Goal: Task Accomplishment & Management: Complete application form

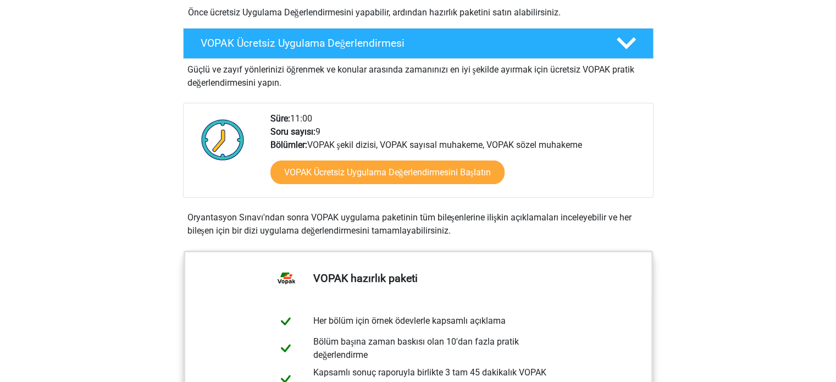
scroll to position [220, 0]
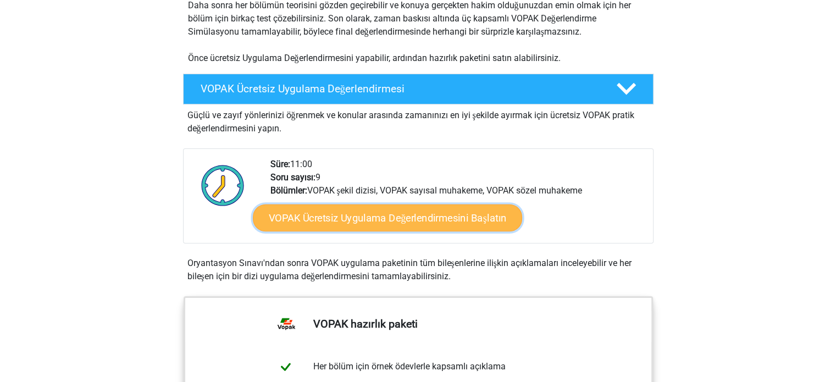
click at [447, 222] on font "VOPAK Ücretsiz Uygulama Değerlendirmesini Başlatın" at bounding box center [387, 218] width 238 height 12
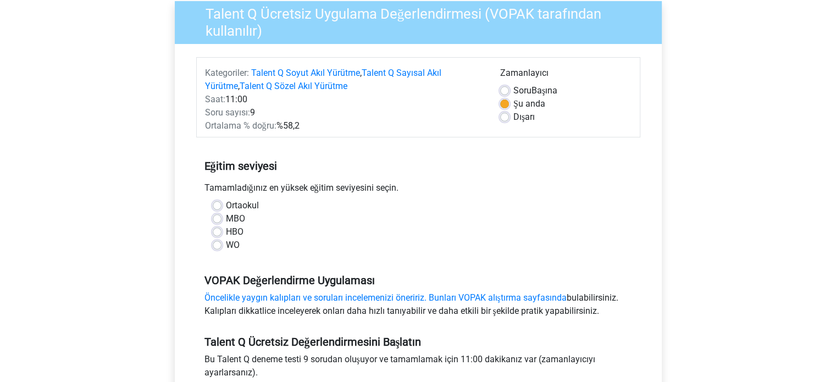
scroll to position [110, 0]
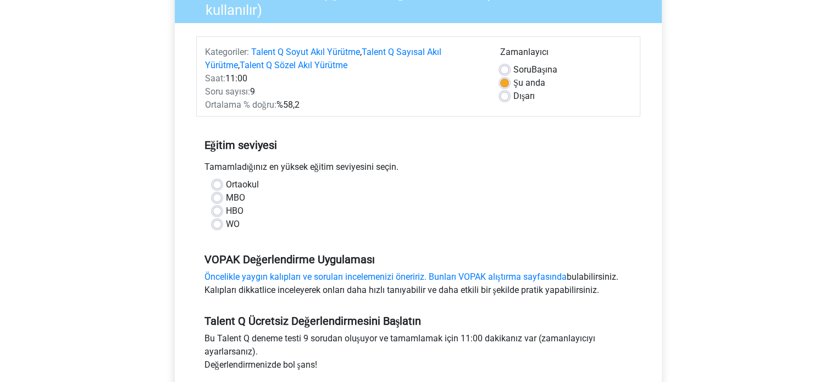
click at [226, 195] on label "MBO" at bounding box center [235, 197] width 19 height 13
click at [216, 195] on input "MBO" at bounding box center [217, 196] width 9 height 11
radio input "true"
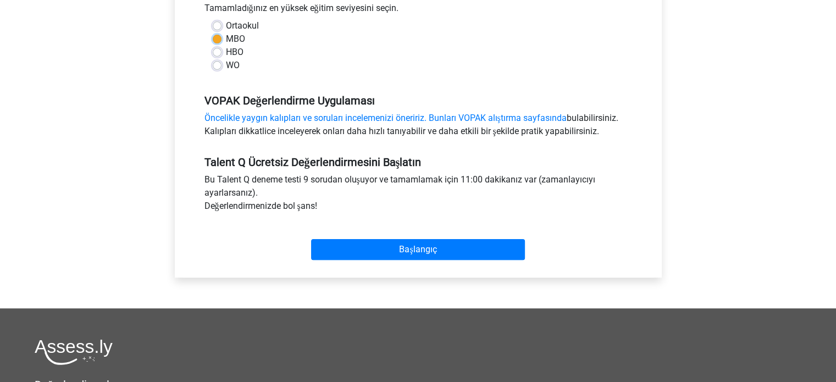
scroll to position [275, 0]
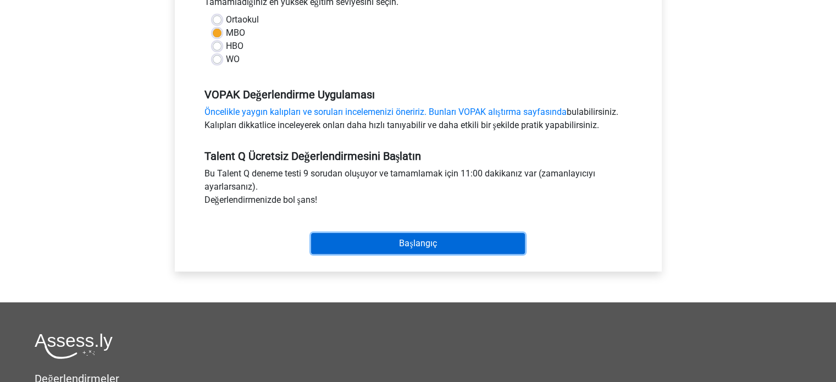
click at [375, 247] on input "Başlangıç" at bounding box center [418, 243] width 214 height 21
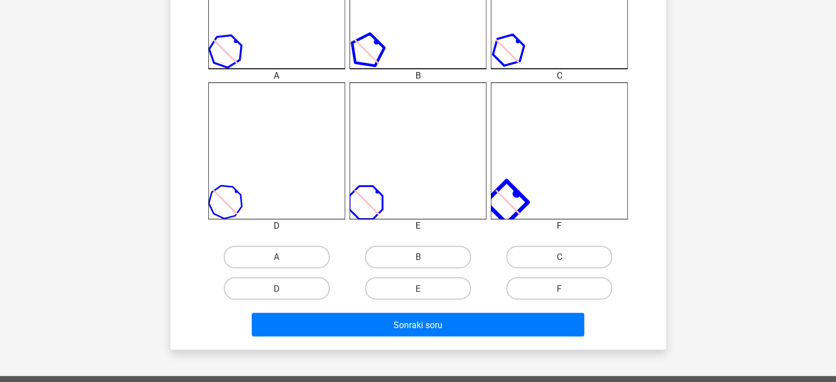
scroll to position [385, 0]
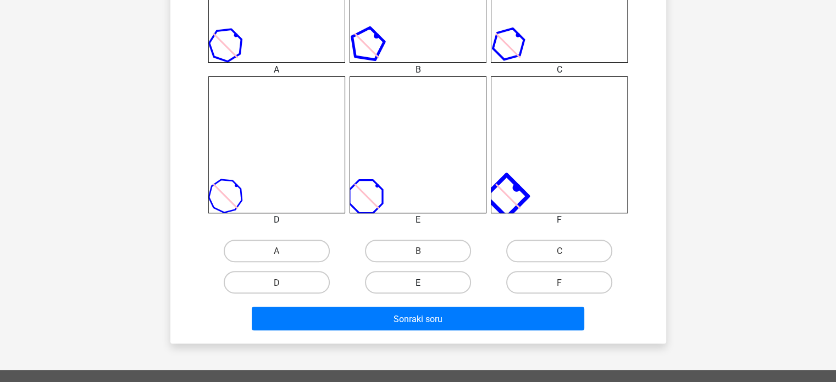
click at [432, 282] on label "E" at bounding box center [418, 282] width 106 height 23
click at [425, 282] on input "E" at bounding box center [421, 285] width 7 height 7
radio input "true"
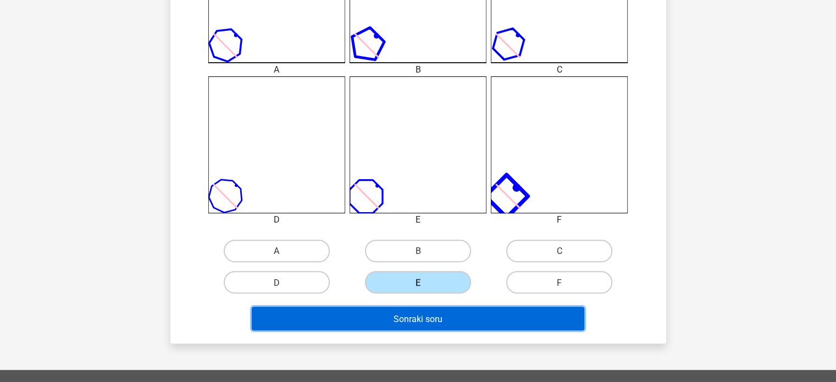
click at [453, 320] on button "Sonraki soru" at bounding box center [418, 319] width 332 height 24
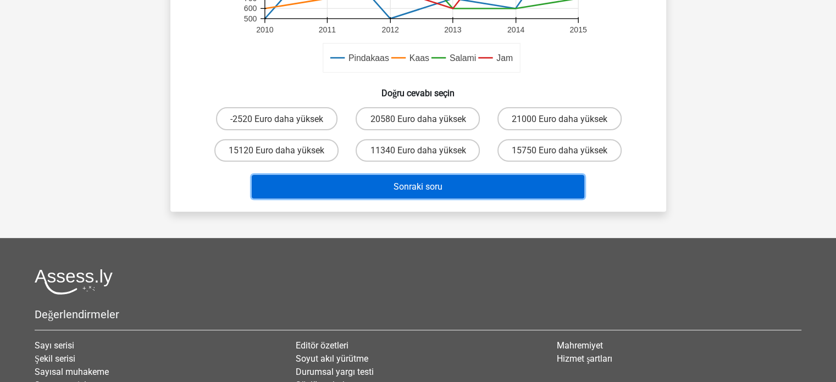
click at [456, 195] on button "Sonraki soru" at bounding box center [418, 187] width 332 height 24
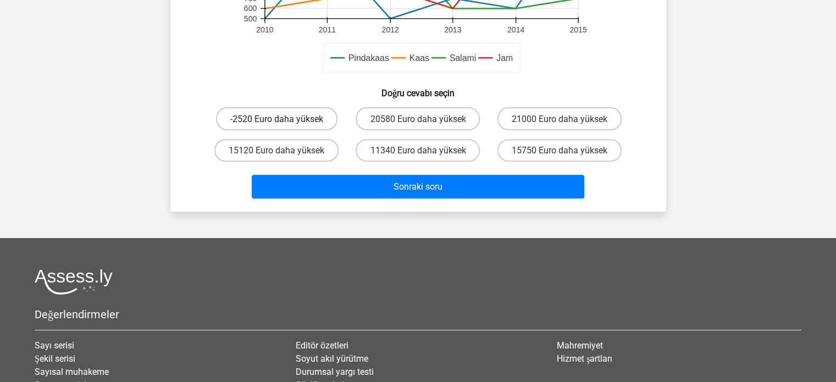
click at [312, 119] on font "-2520 Euro daha yüksek" at bounding box center [276, 119] width 93 height 10
click at [284, 119] on input "-2520 Euro daha yüksek" at bounding box center [279, 121] width 7 height 7
radio input "true"
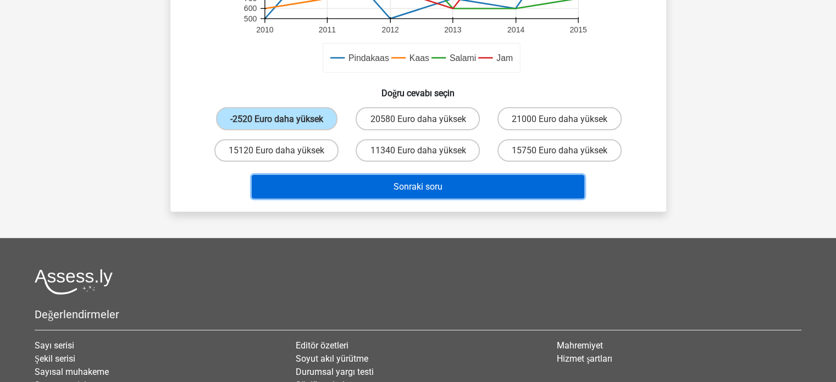
click at [346, 177] on button "Sonraki soru" at bounding box center [418, 187] width 332 height 24
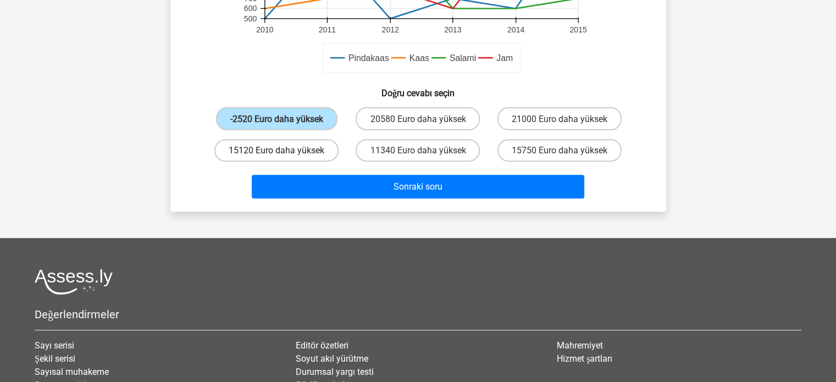
click at [301, 144] on label "15120 Euro daha yüksek" at bounding box center [276, 150] width 124 height 23
click at [284, 150] on input "15120 Euro daha yüksek" at bounding box center [279, 153] width 7 height 7
radio input "true"
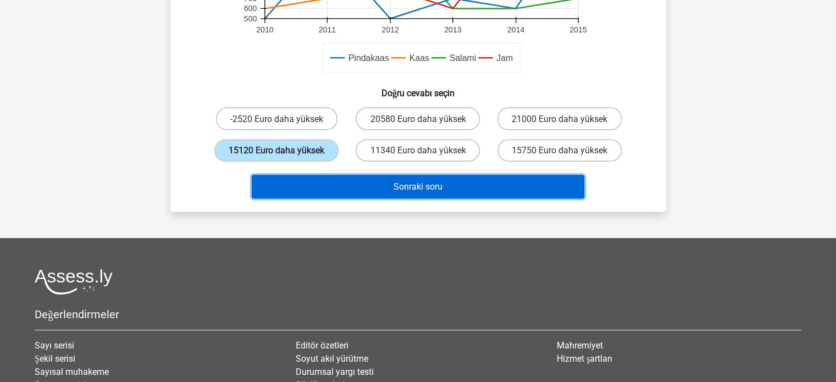
click at [387, 183] on button "Sonraki soru" at bounding box center [418, 187] width 332 height 24
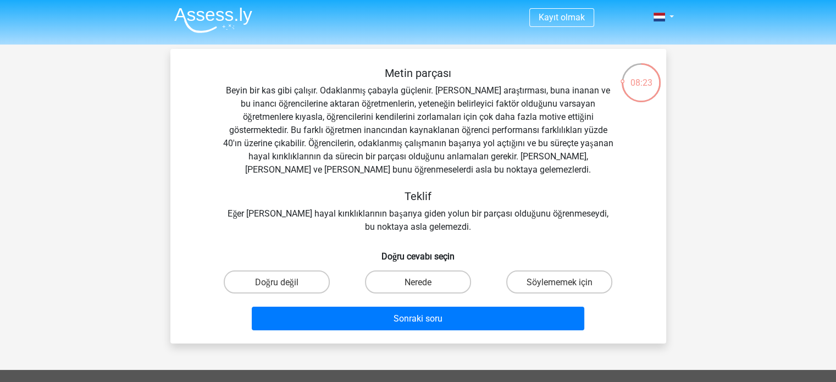
scroll to position [0, 0]
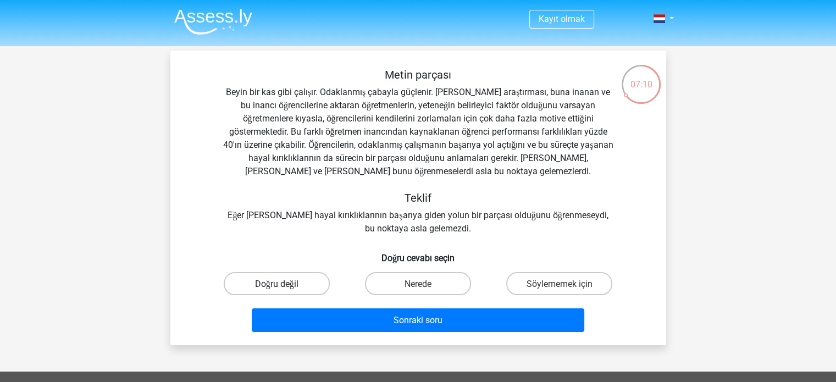
click at [306, 279] on label "Doğru değil" at bounding box center [277, 283] width 106 height 23
click at [284, 283] on input "Doğru değil" at bounding box center [279, 286] width 7 height 7
radio input "true"
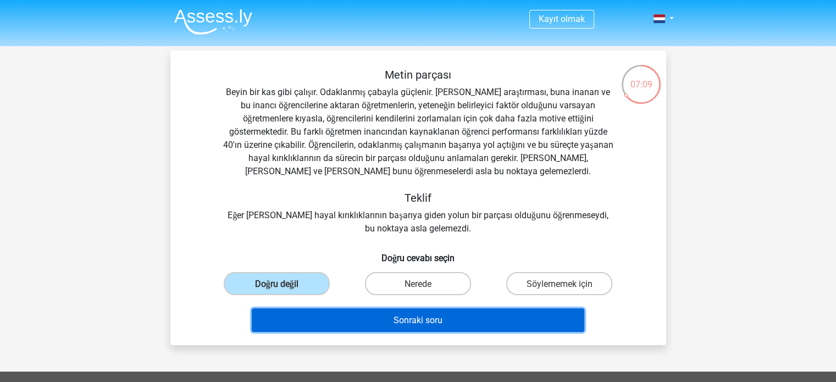
click at [343, 314] on button "Sonraki soru" at bounding box center [418, 320] width 332 height 24
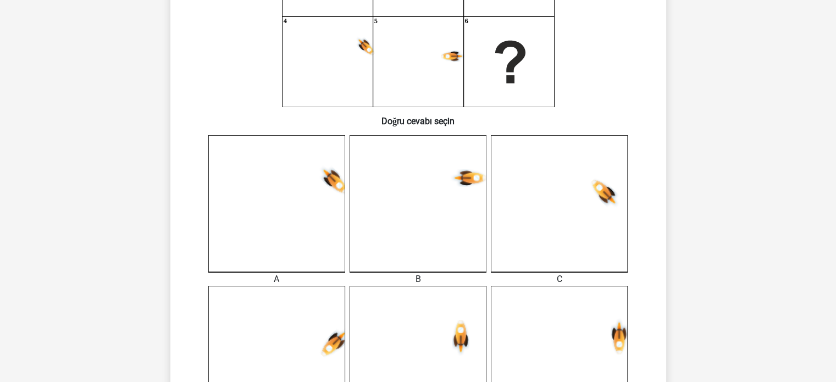
scroll to position [220, 0]
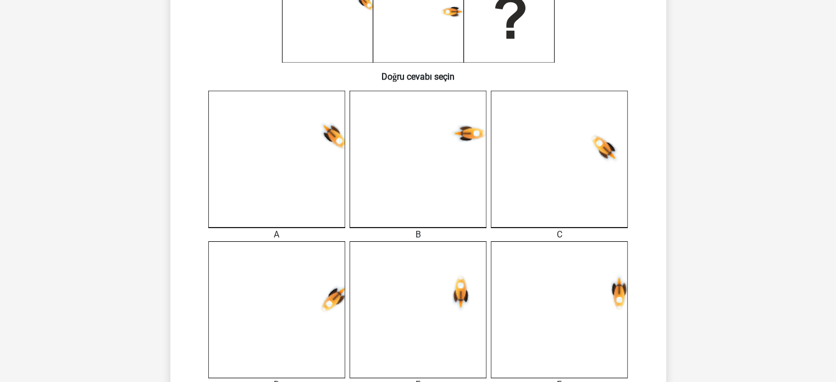
click at [552, 178] on icon at bounding box center [559, 159] width 137 height 137
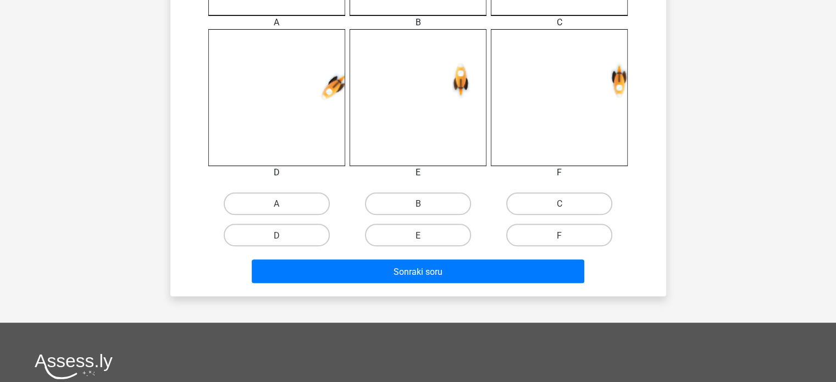
scroll to position [440, 0]
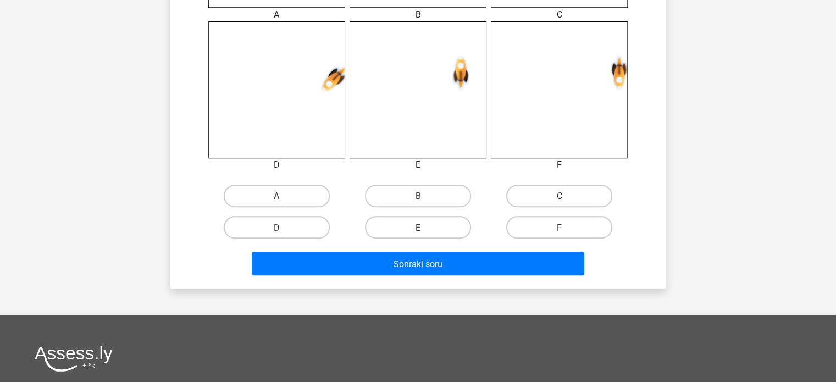
click at [557, 188] on label "C" at bounding box center [559, 196] width 106 height 23
click at [559, 196] on input "C" at bounding box center [562, 199] width 7 height 7
radio input "true"
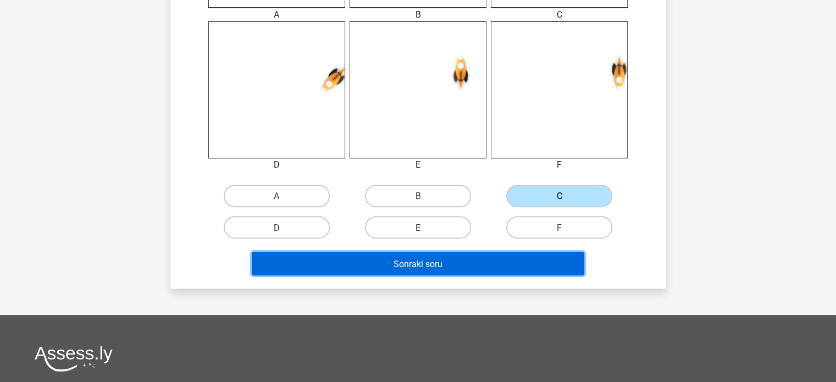
click at [506, 263] on button "Sonraki soru" at bounding box center [418, 264] width 332 height 24
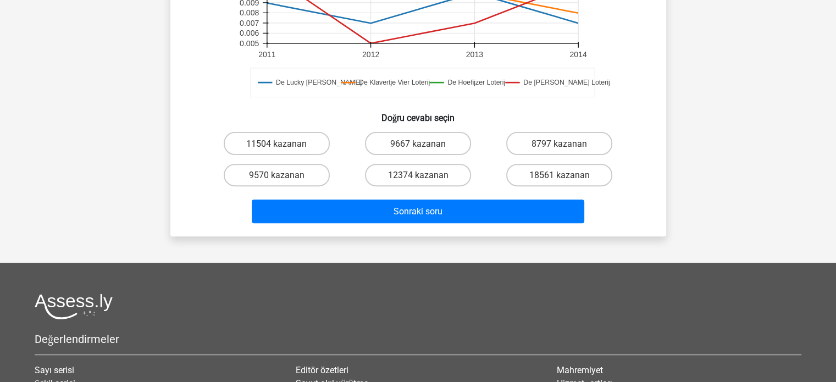
scroll to position [325, 0]
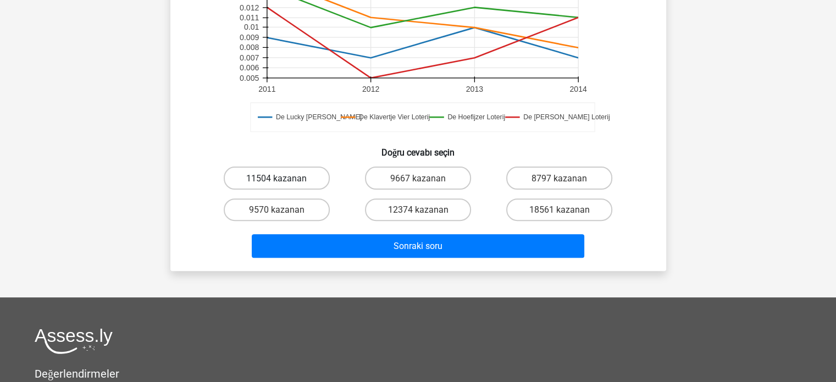
click at [258, 175] on font "11504 kazanan" at bounding box center [276, 178] width 60 height 10
click at [276, 178] on input "11504 kazanan" at bounding box center [279, 181] width 7 height 7
radio input "true"
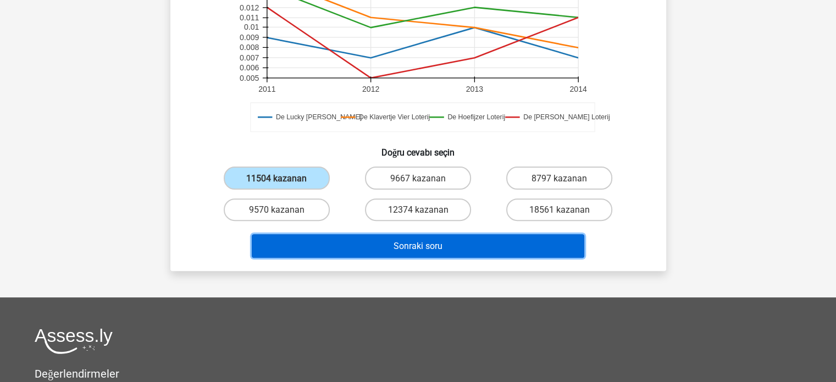
click at [380, 253] on button "Sonraki soru" at bounding box center [418, 246] width 332 height 24
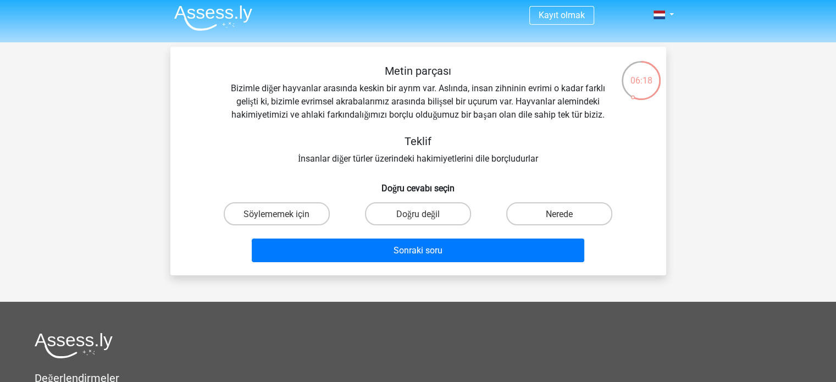
scroll to position [0, 0]
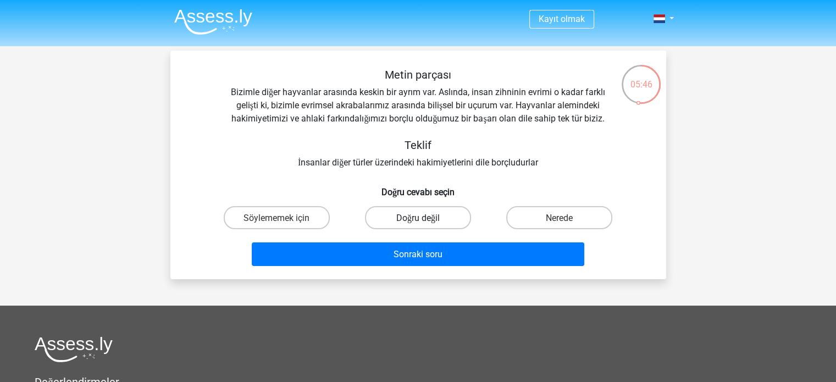
click at [458, 210] on label "Doğru değil" at bounding box center [418, 217] width 106 height 23
click at [425, 217] on input "Doğru değil" at bounding box center [421, 220] width 7 height 7
radio input "true"
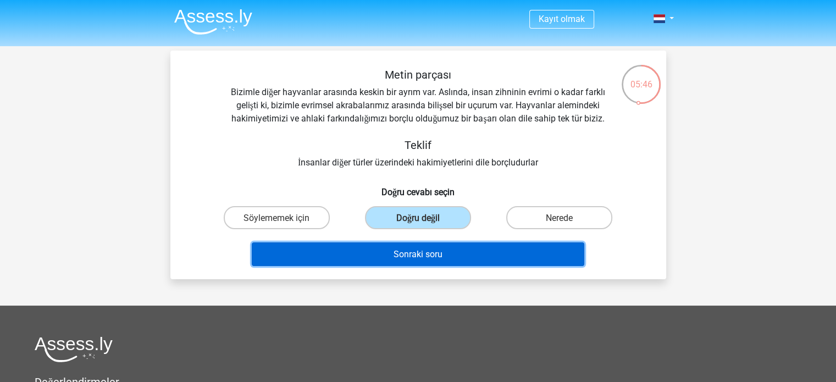
click at [453, 253] on button "Sonraki soru" at bounding box center [418, 254] width 332 height 24
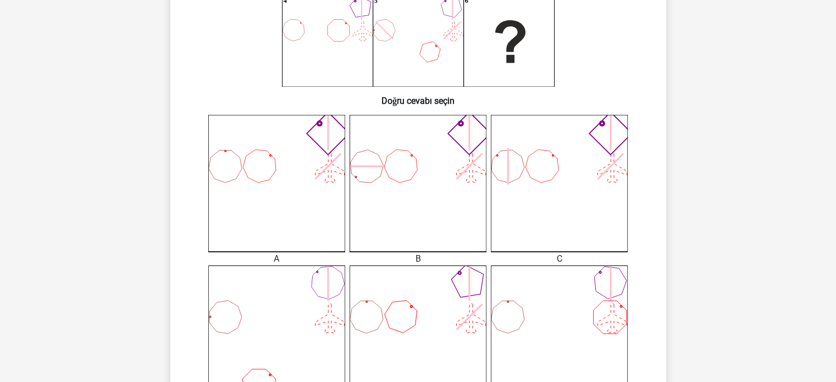
scroll to position [215, 0]
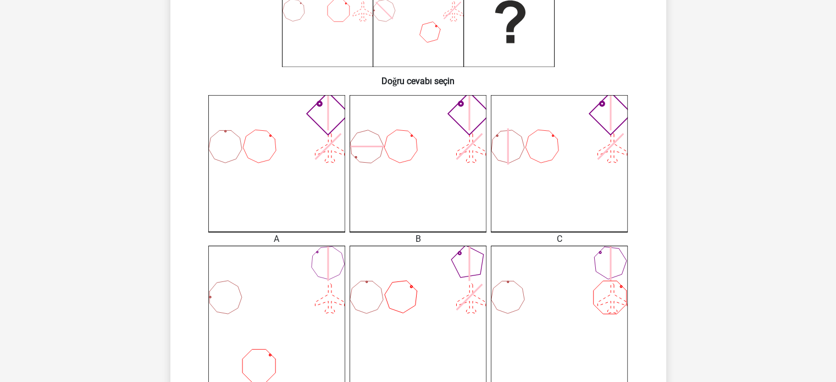
click at [466, 287] on icon at bounding box center [418, 314] width 137 height 137
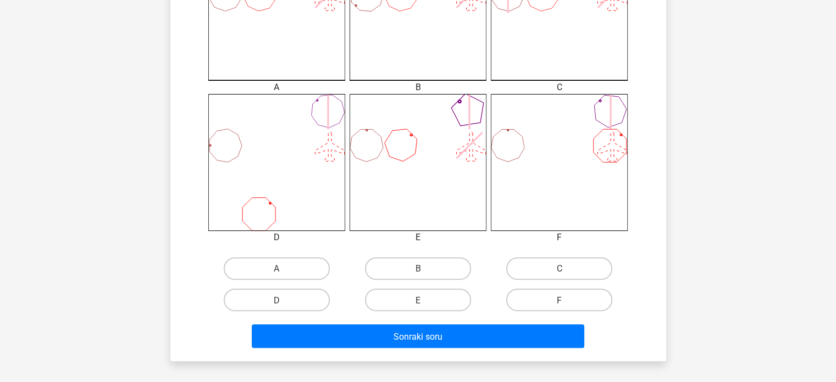
scroll to position [380, 0]
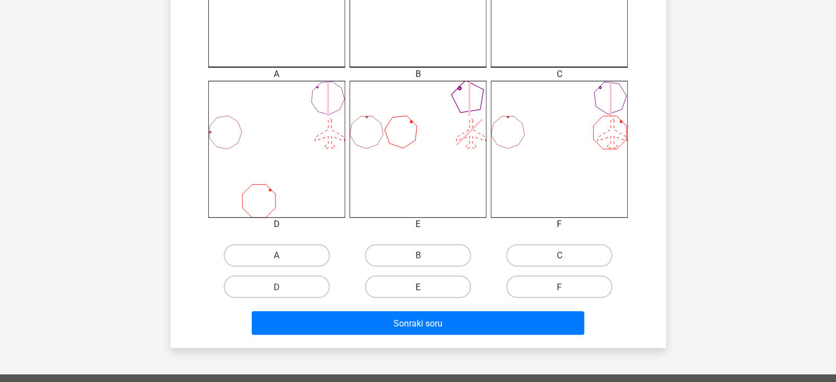
click at [447, 292] on label "E" at bounding box center [418, 286] width 106 height 23
click at [425, 292] on input "E" at bounding box center [421, 289] width 7 height 7
radio input "true"
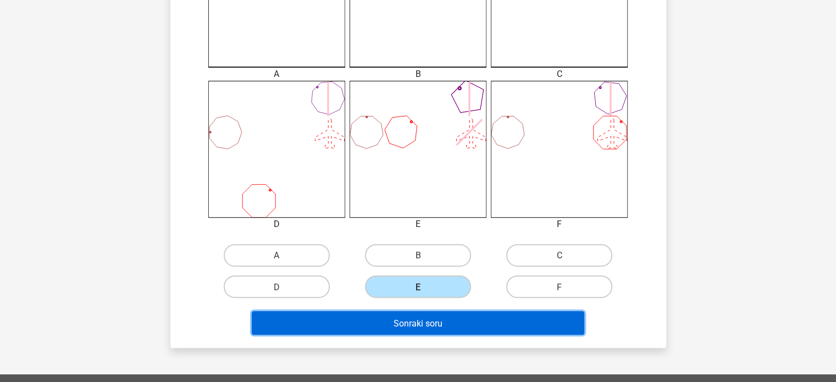
click at [446, 311] on button "Sonraki soru" at bounding box center [418, 323] width 332 height 24
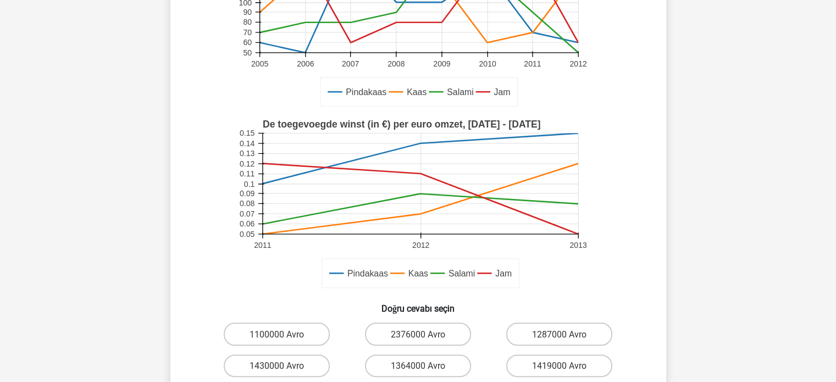
scroll to position [215, 0]
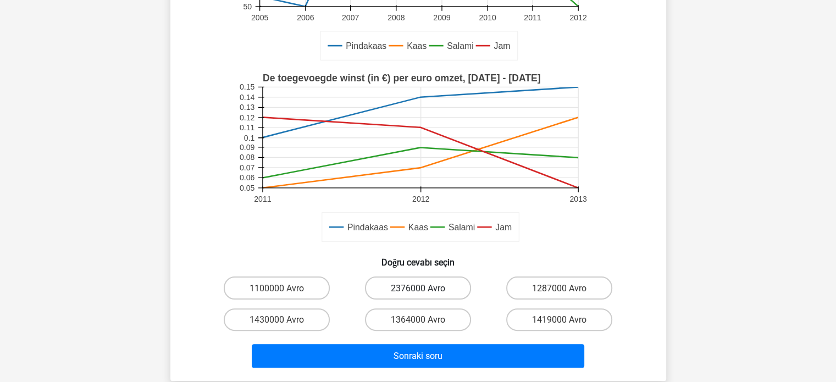
click at [396, 292] on font "2376000 Avro" at bounding box center [418, 288] width 54 height 10
click at [418, 292] on input "2376000 Avro" at bounding box center [421, 290] width 7 height 7
radio input "true"
click at [401, 333] on div "1364000 Avro" at bounding box center [417, 319] width 141 height 31
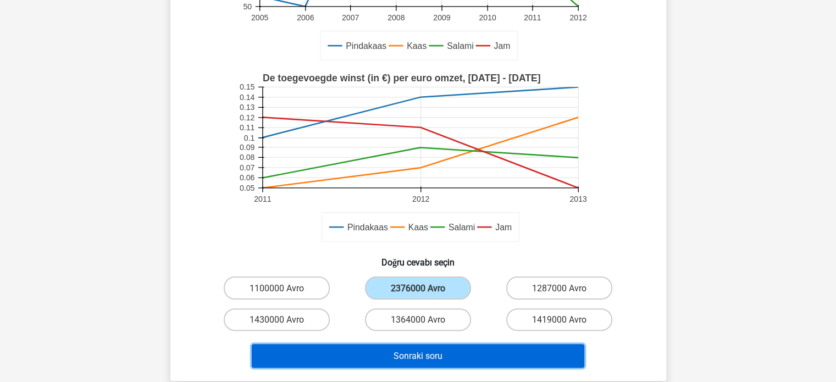
click at [404, 345] on button "Sonraki soru" at bounding box center [418, 356] width 332 height 24
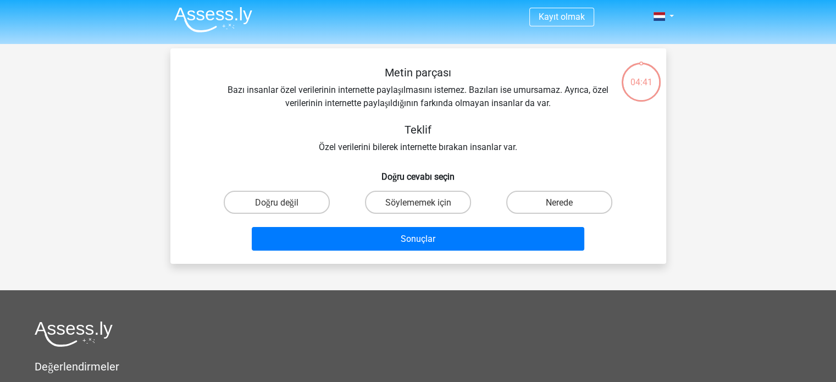
scroll to position [0, 0]
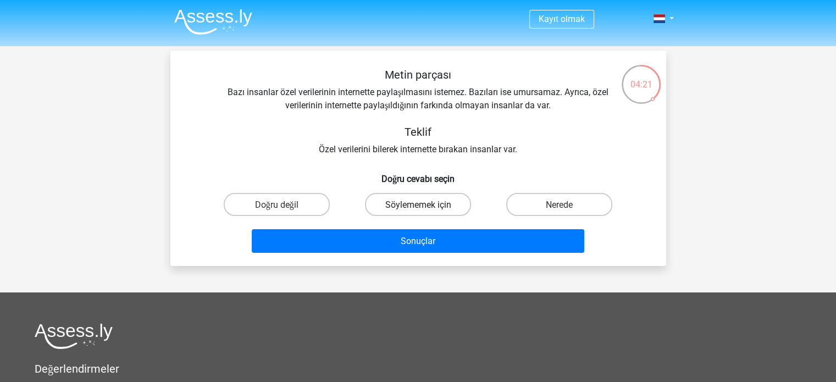
click at [425, 203] on font "Söylememek için" at bounding box center [418, 204] width 66 height 10
click at [425, 204] on input "Söylememek için" at bounding box center [421, 207] width 7 height 7
radio input "true"
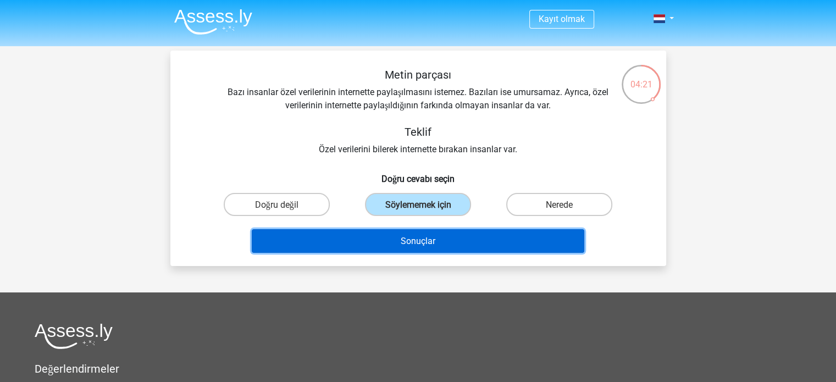
click at [426, 236] on font "Sonuçlar" at bounding box center [418, 241] width 35 height 10
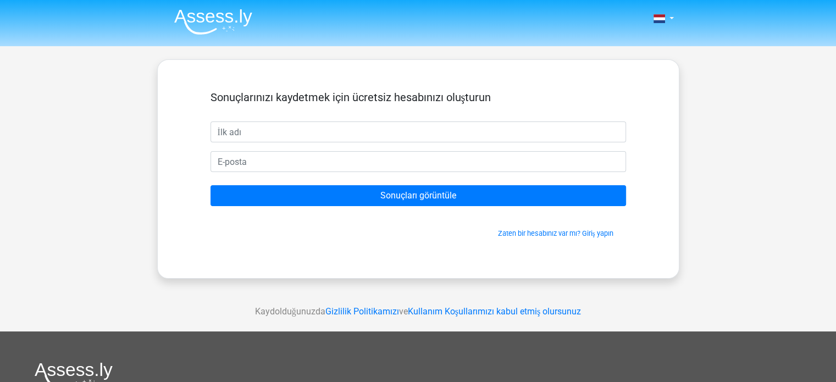
click at [431, 138] on input "text" at bounding box center [417, 131] width 415 height 21
type input "serkan"
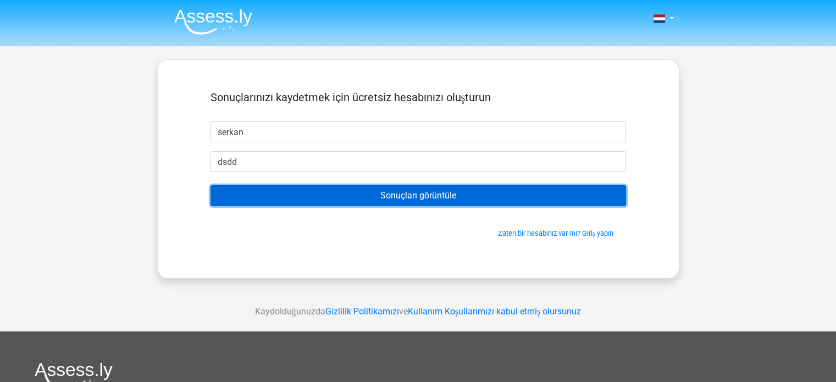
click at [491, 201] on input "Sonuçları görüntüle" at bounding box center [417, 195] width 415 height 21
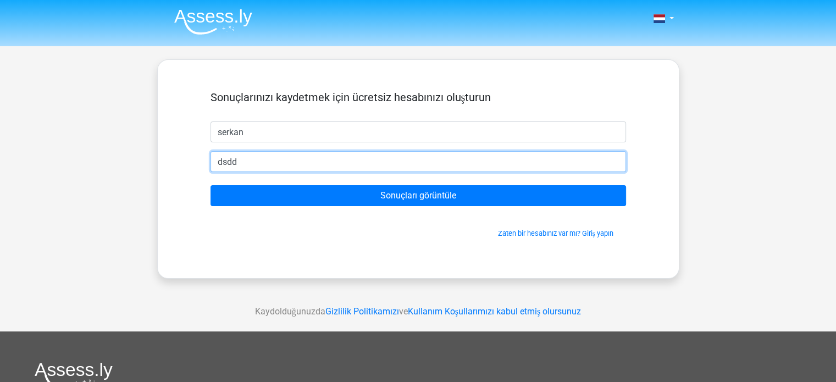
drag, startPoint x: 378, startPoint y: 165, endPoint x: 0, endPoint y: 159, distance: 378.1
click at [0, 159] on div "Flemenkçe İngilizce" at bounding box center [418, 311] width 836 height 622
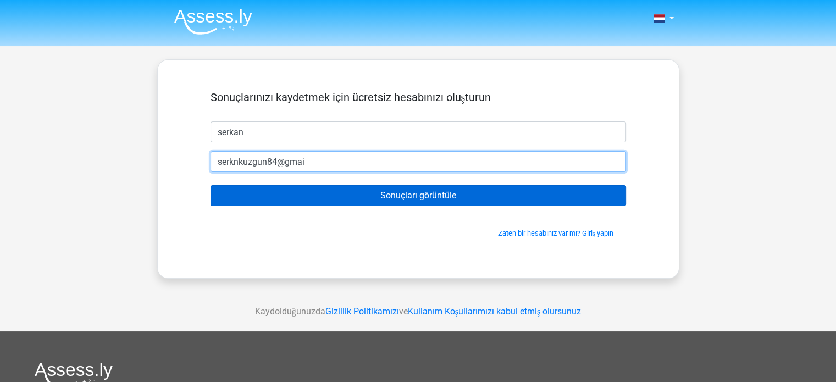
type input "[EMAIL_ADDRESS][DOMAIN_NAME]"
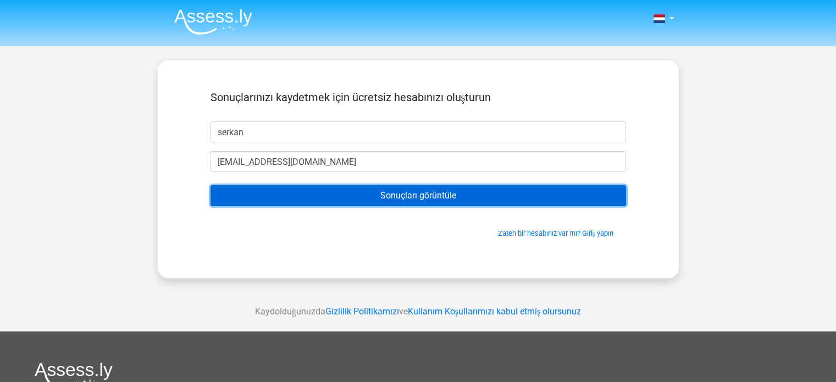
click at [378, 196] on input "Sonuçları görüntüle" at bounding box center [417, 195] width 415 height 21
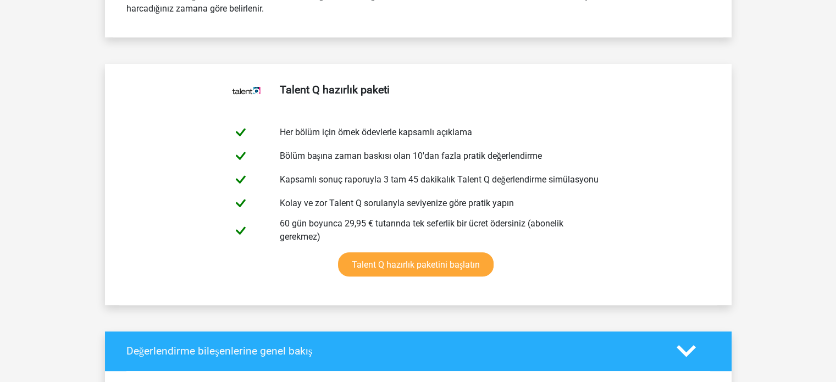
scroll to position [550, 0]
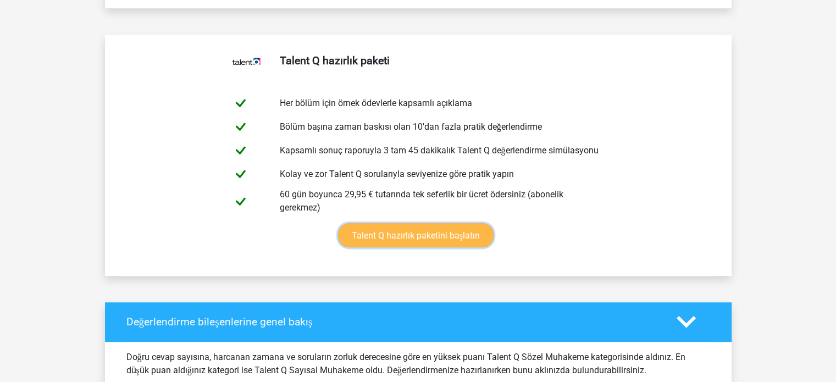
click at [393, 235] on link "Talent Q hazırlık paketini başlatın" at bounding box center [416, 235] width 156 height 24
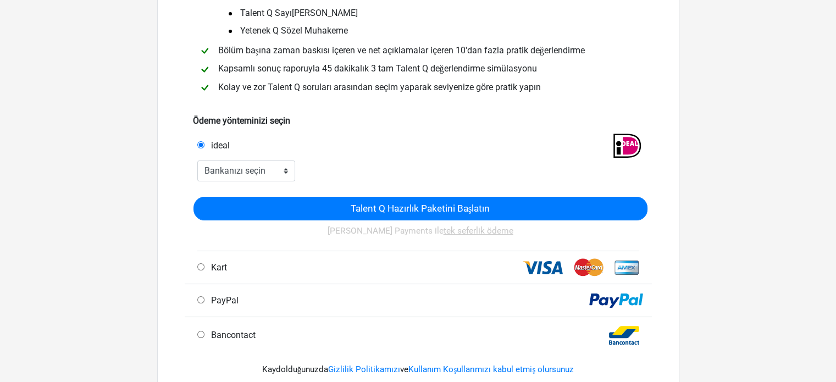
scroll to position [110, 0]
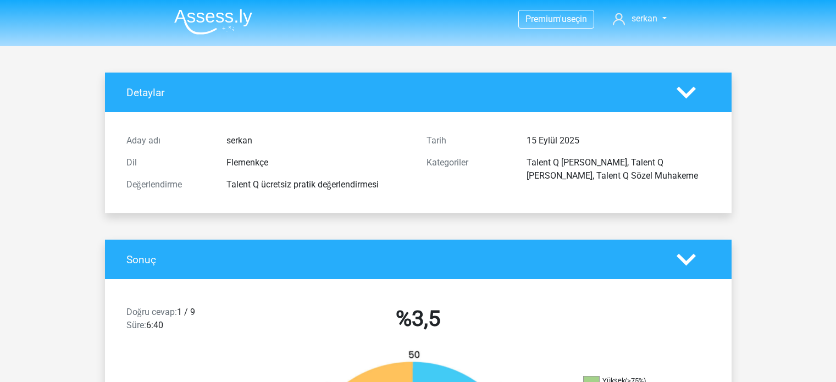
scroll to position [550, 0]
